Goal: Find specific page/section: Find specific page/section

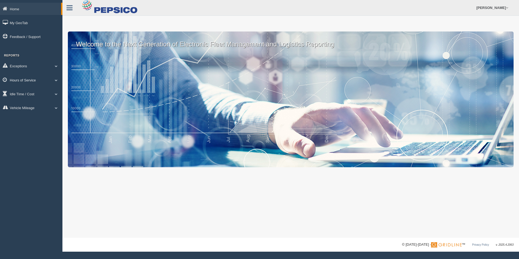
click at [54, 80] on span at bounding box center [56, 80] width 7 height 3
click at [43, 93] on link "HOS Explanation Reports" at bounding box center [35, 93] width 51 height 10
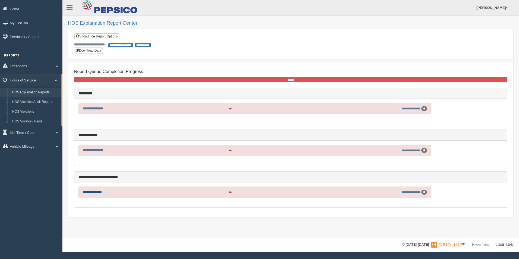
click at [95, 190] on link "**********" at bounding box center [92, 192] width 19 height 4
